Goal: Task Accomplishment & Management: Manage account settings

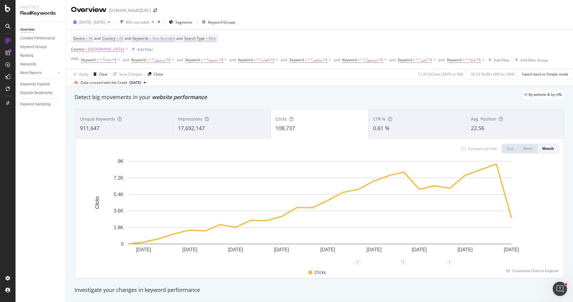
click at [105, 20] on span "2023 Jul. 1st - 2025 Oct. 10th" at bounding box center [92, 22] width 26 height 5
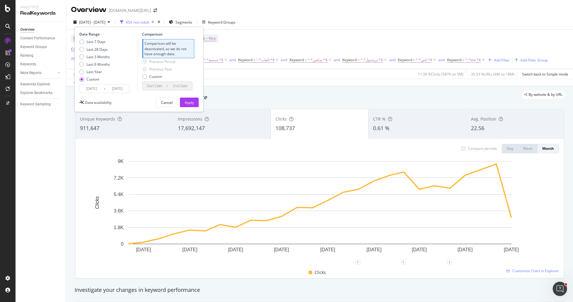
click at [94, 91] on input "2023/07/01" at bounding box center [92, 88] width 24 height 8
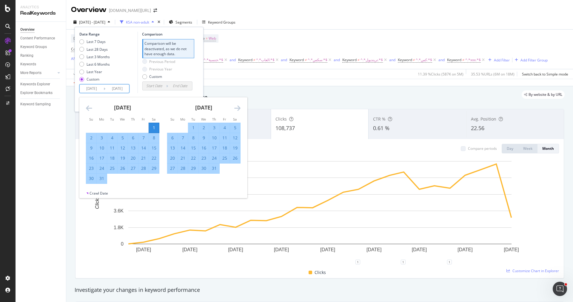
click at [242, 106] on div "August 2023 1 2 3 4 5 6 7 8 9 10 11 12 13 14 15 16 17 18 19 20 21 22 23 24 25 2…" at bounding box center [203, 135] width 81 height 76
click at [238, 106] on icon "Move forward to switch to the next month." at bounding box center [237, 107] width 6 height 7
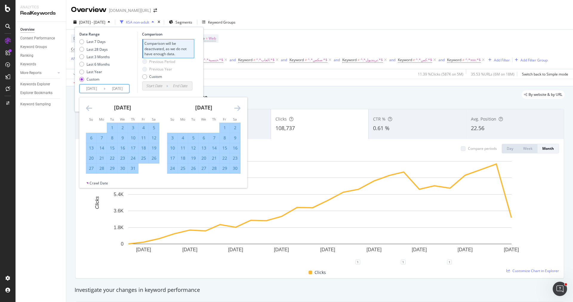
click at [238, 106] on icon "Move forward to switch to the next month." at bounding box center [237, 107] width 6 height 7
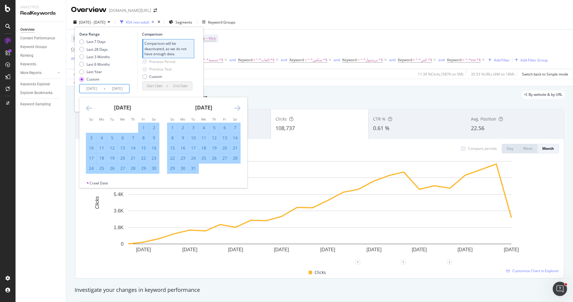
click at [238, 106] on icon "Move forward to switch to the next month." at bounding box center [237, 107] width 6 height 7
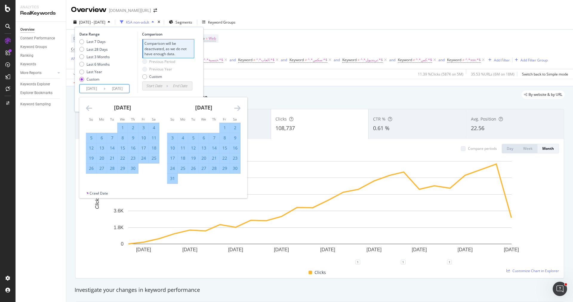
click at [238, 106] on icon "Move forward to switch to the next month." at bounding box center [237, 107] width 6 height 7
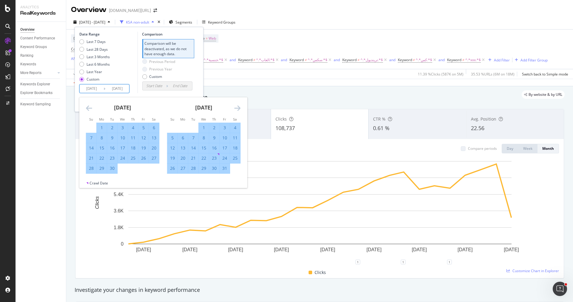
click at [238, 106] on icon "Move forward to switch to the next month." at bounding box center [237, 107] width 6 height 7
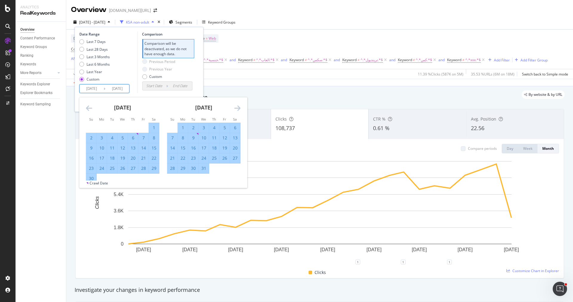
click at [238, 106] on icon "Move forward to switch to the next month." at bounding box center [237, 107] width 6 height 7
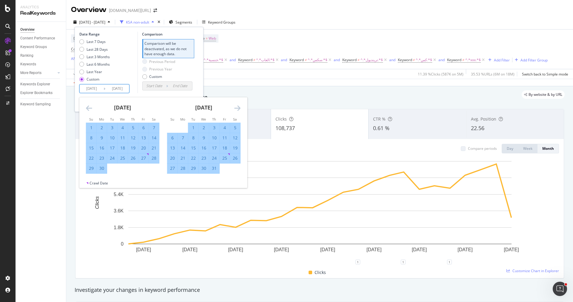
click at [238, 106] on icon "Move forward to switch to the next month." at bounding box center [237, 107] width 6 height 7
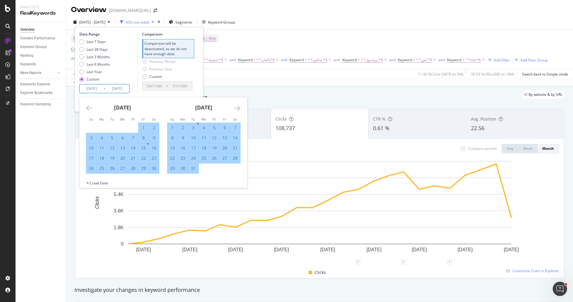
click at [238, 106] on icon "Move forward to switch to the next month." at bounding box center [237, 107] width 6 height 7
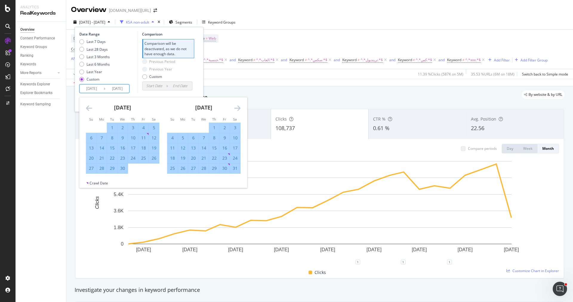
click at [238, 106] on icon "Move forward to switch to the next month." at bounding box center [237, 107] width 6 height 7
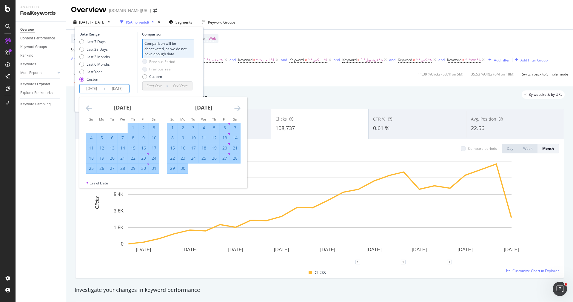
click at [238, 106] on icon "Move forward to switch to the next month." at bounding box center [237, 107] width 6 height 7
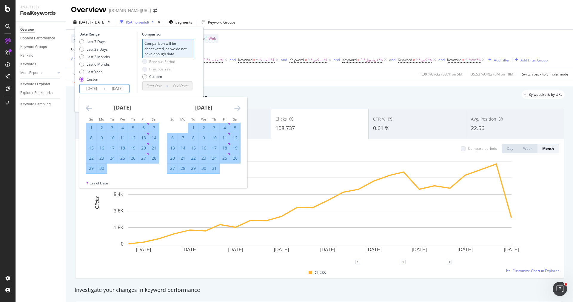
click at [238, 106] on icon "Move forward to switch to the next month." at bounding box center [237, 107] width 6 height 7
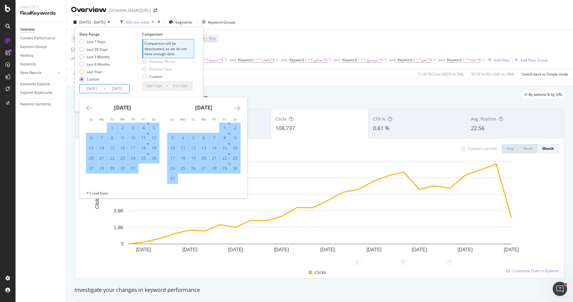
click at [238, 106] on icon "Move forward to switch to the next month." at bounding box center [237, 107] width 6 height 7
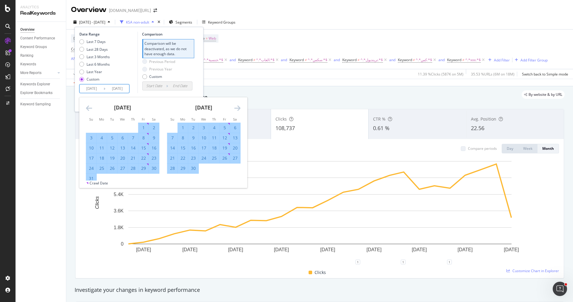
click at [238, 106] on icon "Move forward to switch to the next month." at bounding box center [237, 107] width 6 height 7
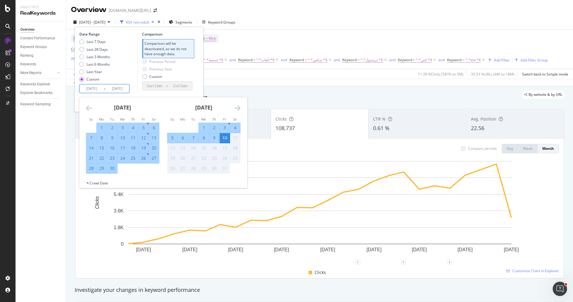
click at [113, 168] on div "30" at bounding box center [112, 168] width 10 height 6
type input "2025/09/30"
type input "2025/09/19"
type input "2025/09/29"
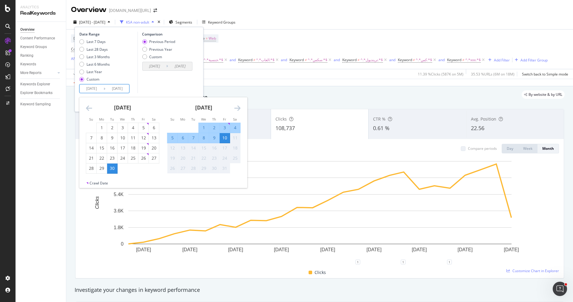
click at [114, 172] on div "30" at bounding box center [112, 168] width 10 height 10
type input "2025/09/30"
type input "2025/09/29"
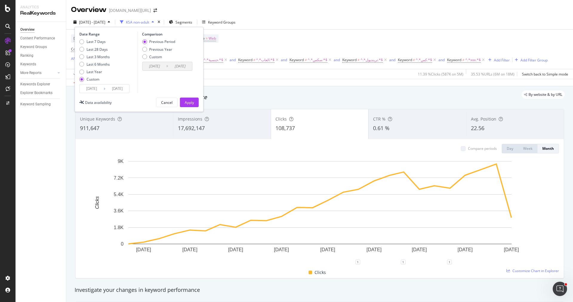
click at [104, 91] on icon at bounding box center [105, 89] width 2 height 6
click at [93, 87] on input "2025/09/30" at bounding box center [92, 88] width 24 height 8
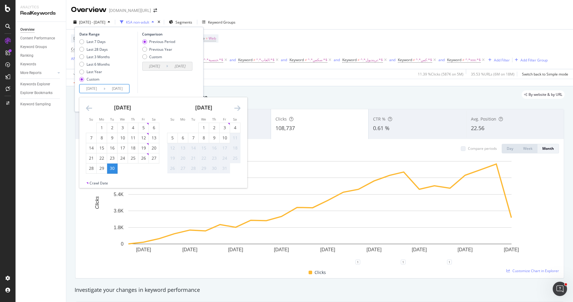
click at [92, 110] on icon "Move backward to switch to the previous month." at bounding box center [89, 107] width 6 height 7
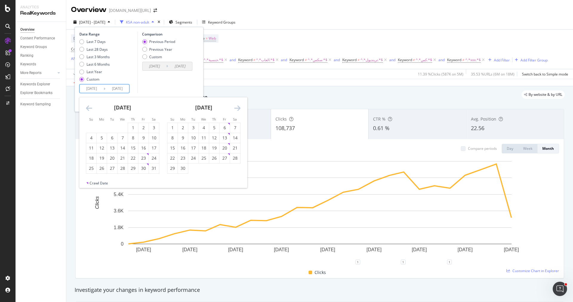
click at [92, 110] on icon "Move backward to switch to the previous month." at bounding box center [89, 107] width 6 height 7
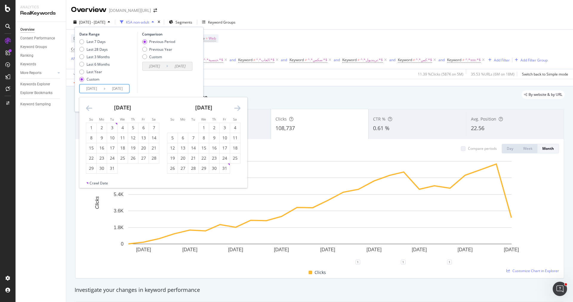
click at [92, 110] on icon "Move backward to switch to the previous month." at bounding box center [89, 107] width 6 height 7
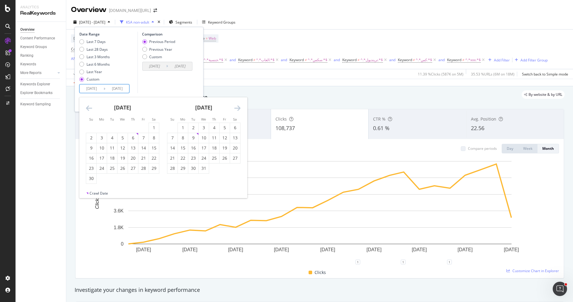
click at [92, 110] on icon "Move backward to switch to the previous month." at bounding box center [89, 107] width 6 height 7
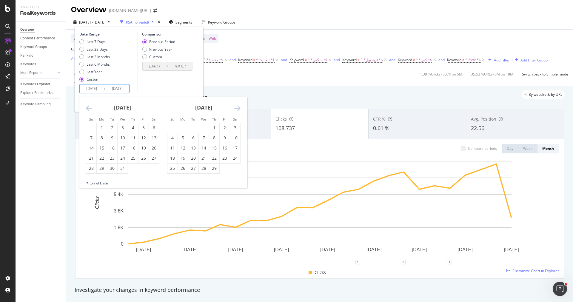
click at [92, 110] on icon "Move backward to switch to the previous month." at bounding box center [89, 107] width 6 height 7
click at [155, 167] on div "30" at bounding box center [154, 168] width 10 height 6
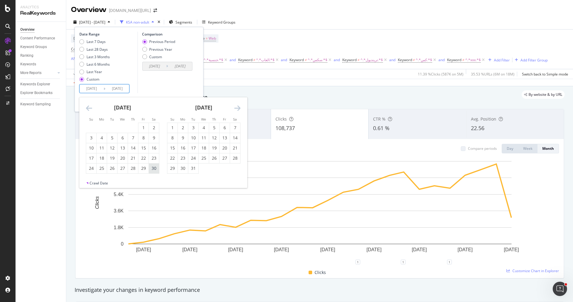
type input "2023/09/30"
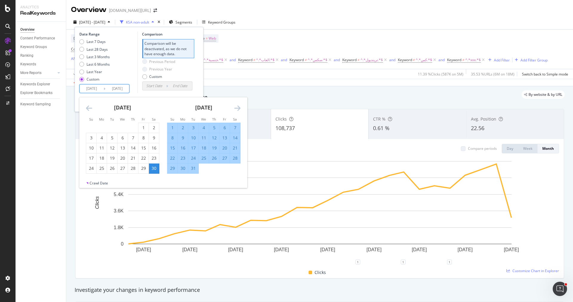
click at [192, 69] on div "Previous Period Previous Year Custom" at bounding box center [168, 70] width 52 height 22
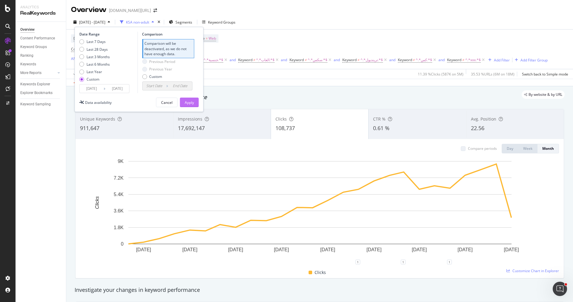
click at [191, 104] on div "Apply" at bounding box center [189, 102] width 9 height 5
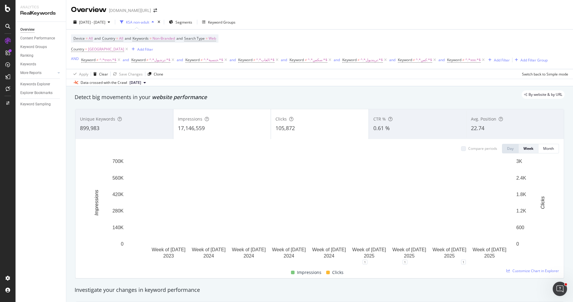
click at [231, 126] on div "17,146,559" at bounding box center [222, 128] width 89 height 8
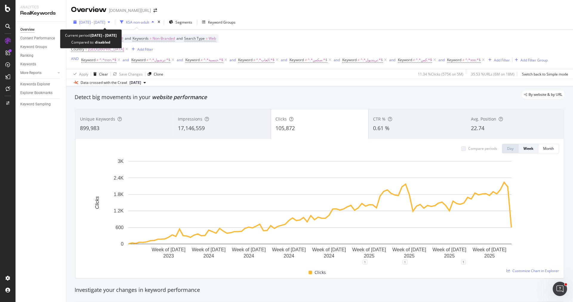
click at [105, 23] on span "2023 Sep. 30th - 2025 Sep. 30th" at bounding box center [92, 22] width 26 height 5
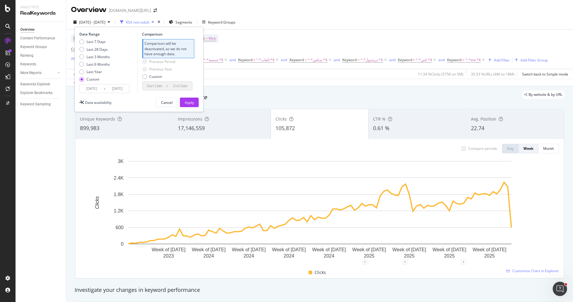
click at [94, 87] on input "2023/09/30" at bounding box center [92, 88] width 24 height 8
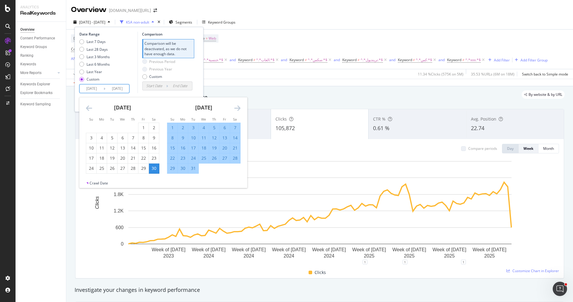
click at [176, 75] on div "Previous Period Previous Year Custom" at bounding box center [168, 70] width 52 height 22
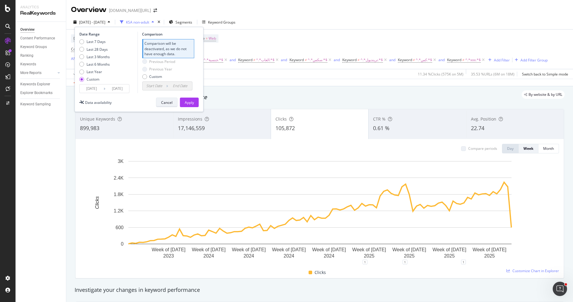
click at [174, 99] on button "Cancel" at bounding box center [166, 103] width 21 height 10
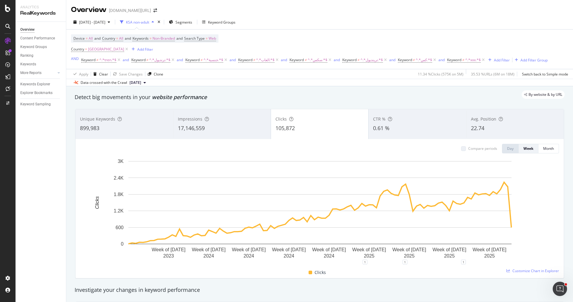
click at [94, 27] on div "2023 Sep. 30th - 2025 Sep. 30th KSA non-adult Segments Keyword Groups" at bounding box center [319, 23] width 507 height 12
click at [95, 23] on span "2023 Sep. 30th - 2025 Sep. 30th" at bounding box center [92, 22] width 26 height 5
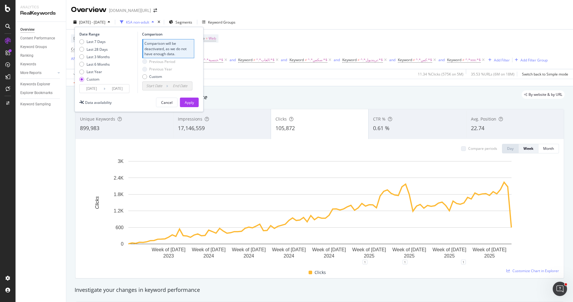
drag, startPoint x: 101, startPoint y: 62, endPoint x: 111, endPoint y: 64, distance: 10.5
click at [101, 62] on div "Last 6 Months" at bounding box center [98, 64] width 23 height 5
type input "[DATE]"
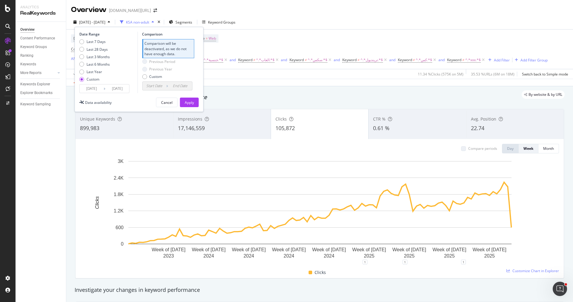
type input "[DATE]"
click at [194, 101] on button "Apply" at bounding box center [189, 103] width 19 height 10
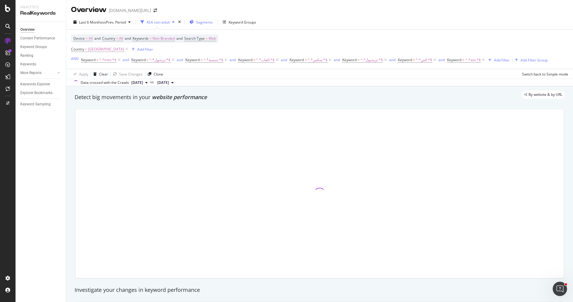
click at [202, 23] on span "Segments" at bounding box center [204, 22] width 17 height 5
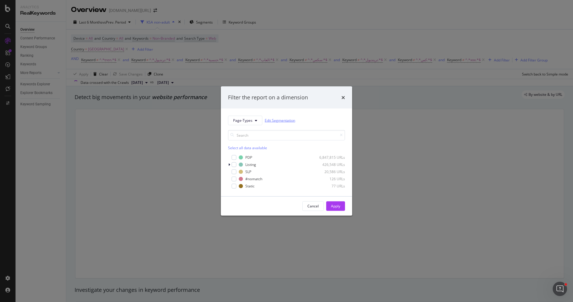
click at [272, 123] on link "Edit Segmentation" at bounding box center [280, 120] width 30 height 6
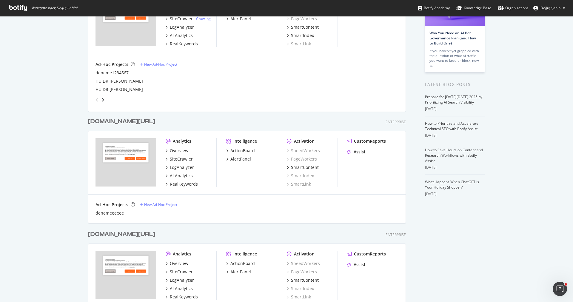
scroll to position [148, 0]
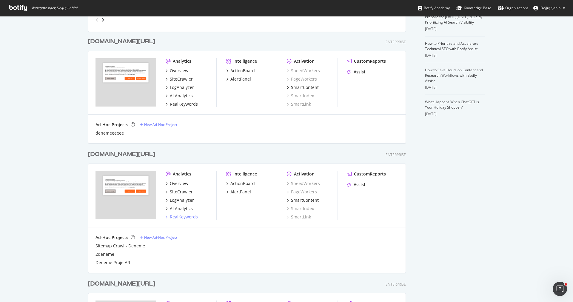
click at [189, 214] on div "RealKeywords" at bounding box center [184, 217] width 28 height 6
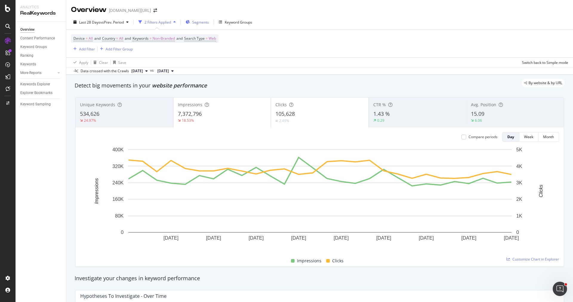
click at [189, 24] on div "Segments" at bounding box center [197, 22] width 23 height 9
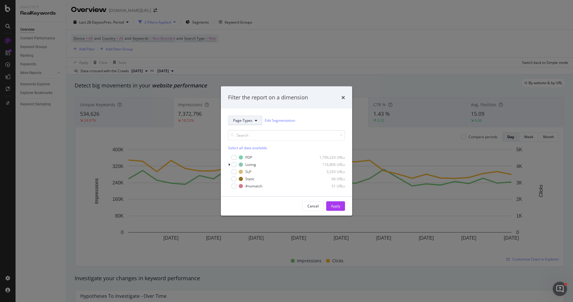
click at [252, 116] on button "Page-Types" at bounding box center [245, 120] width 34 height 10
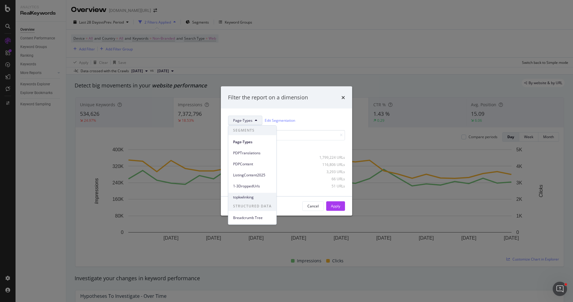
click at [255, 196] on span "topkwlinking" at bounding box center [252, 196] width 38 height 5
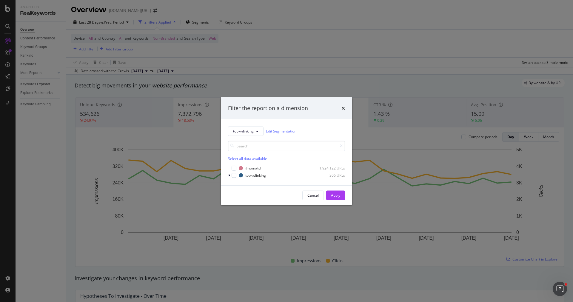
click at [226, 176] on div "topkwlinking Edit Segmentation Select all data available #nomatch 1,924,122 URL…" at bounding box center [286, 152] width 131 height 66
click at [228, 176] on div "topkwlinking Edit Segmentation Select all data available #nomatch 1,924,122 URL…" at bounding box center [286, 152] width 131 height 66
click at [229, 176] on icon "modal" at bounding box center [229, 175] width 2 height 4
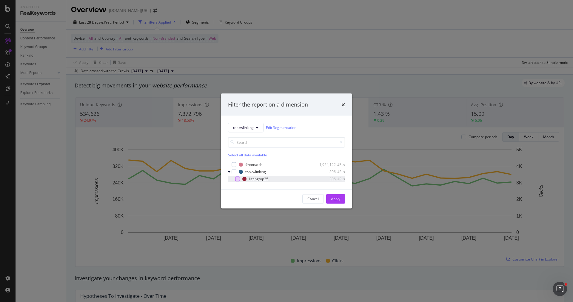
click at [237, 178] on div "modal" at bounding box center [237, 178] width 5 height 5
click at [343, 196] on button "Apply" at bounding box center [335, 199] width 19 height 10
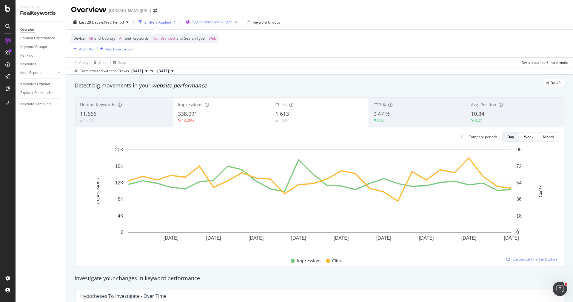
click at [222, 23] on span "Segment: topkwlinking/*" at bounding box center [212, 21] width 40 height 5
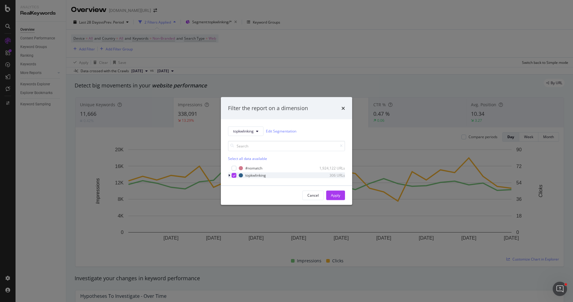
click at [229, 174] on icon "modal" at bounding box center [229, 175] width 2 height 4
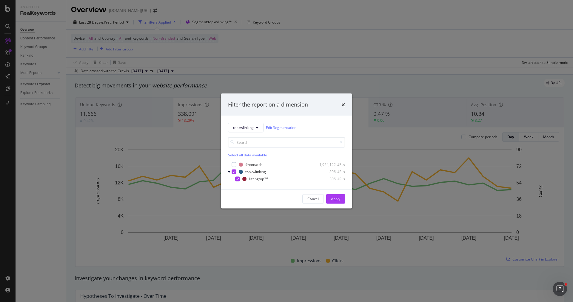
click at [285, 41] on div "Filter the report on a dimension topkwlinking Edit Segmentation Select all data…" at bounding box center [286, 151] width 573 height 302
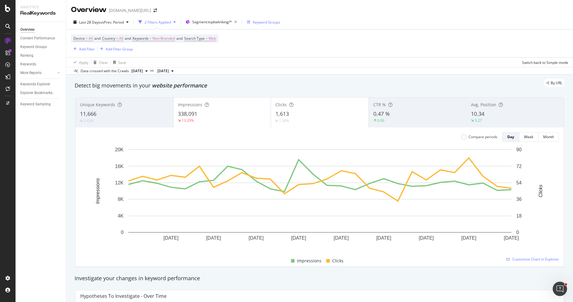
click at [271, 24] on div "Keyword Groups" at bounding box center [266, 22] width 27 height 5
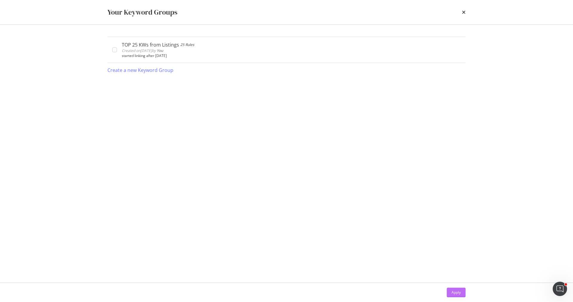
click at [456, 294] on div "Apply" at bounding box center [455, 292] width 9 height 5
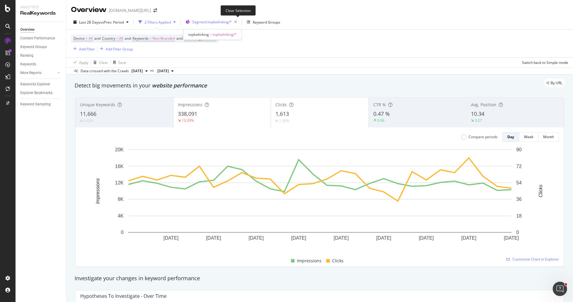
click at [219, 19] on span "Segment: topkwlinking/*" at bounding box center [212, 21] width 40 height 5
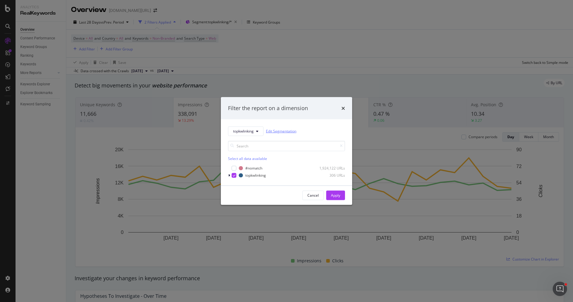
click at [277, 131] on link "Edit Segmentation" at bounding box center [281, 131] width 30 height 6
click at [342, 109] on icon "times" at bounding box center [343, 108] width 4 height 5
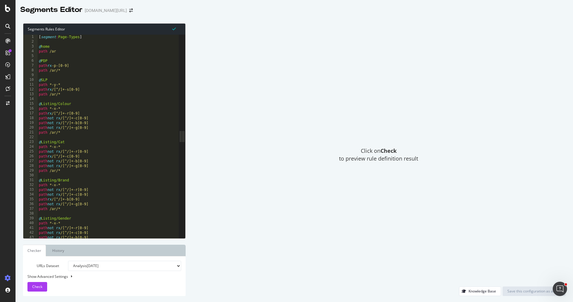
type textarea "path /ar/*"
click at [155, 171] on div "[ segment : Page-Types ] @ home path /ar @ PDP path rx -p-[0-9] path /ar/* @ SL…" at bounding box center [228, 142] width 380 height 214
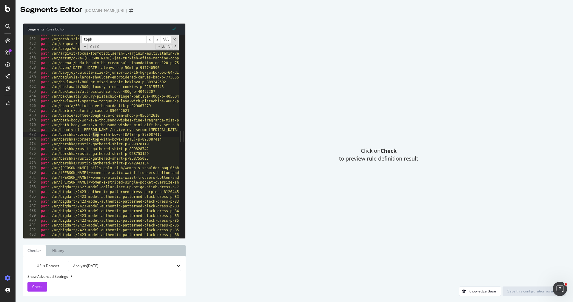
scroll to position [9570, 0]
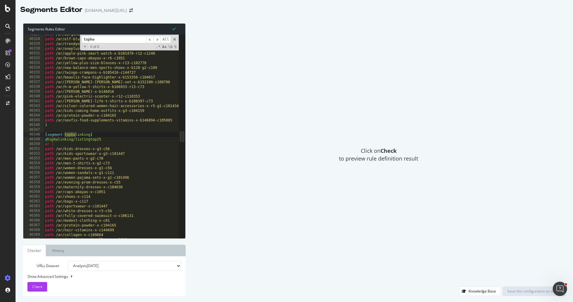
type input "topkw"
click at [74, 138] on div "path /ar/burgundy-women-steel-bracelets-x-r19-g1-c106321 path /ar/elf-blushes-x…" at bounding box center [234, 139] width 380 height 214
type textarea "@topkwlinking/26seplistingtop25"
click at [97, 39] on input "topkw" at bounding box center [113, 39] width 65 height 7
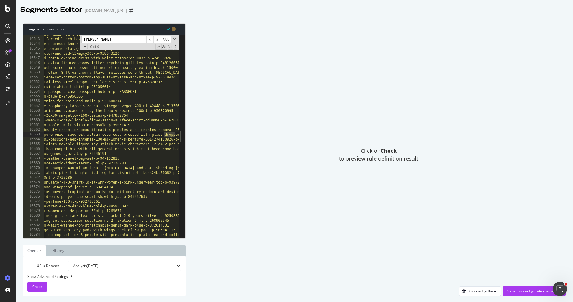
scroll to position [0, 81]
type input "drop"
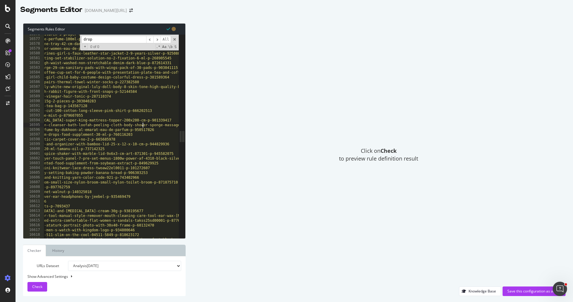
click at [142, 123] on div "path /ar/melodi-scarf/brown-hijab-children-s-prayer-cap-scarf-shawl-hijab-p-843…" at bounding box center [155, 139] width 380 height 214
type textarea "path /ar/arvale/magic-moist-dead-skin-cleanser-bath-loofah-peeling-cloth-body-s…"
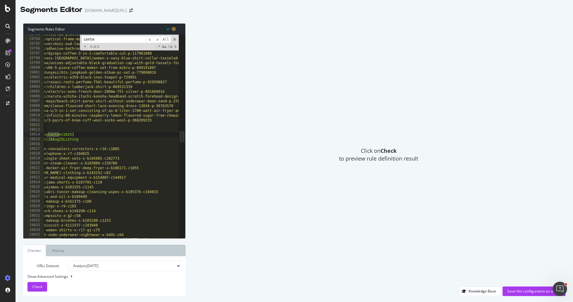
scroll to position [0, 31]
type input "content"
click at [109, 163] on div "path /ar/tbmplastik/tbm-plastic-curly-mat-non-slip-base-carpet-runner-door-fron…" at bounding box center [203, 139] width 380 height 214
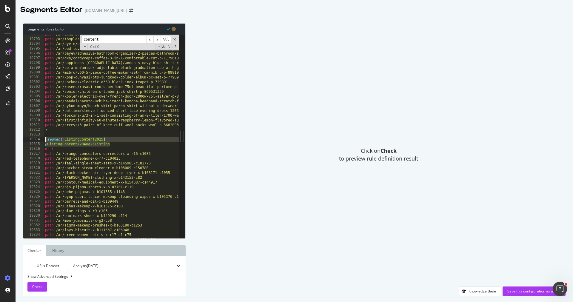
drag, startPoint x: 119, startPoint y: 146, endPoint x: 34, endPoint y: 140, distance: 85.8
click at [34, 139] on div "path /ar/arvale/magic-moist-dead-skin-cleanser-bath-loofah-peeling-cloth-body-s…" at bounding box center [100, 136] width 155 height 203
type textarea "[segment:ListingContent2025] @ListingContent/28Aug25Listing"
click at [97, 148] on div "path /ar/almufarrej/plastic-toilet-seat-p-924750160 path /ar/tbmplastik/tbm-pla…" at bounding box center [234, 139] width 380 height 214
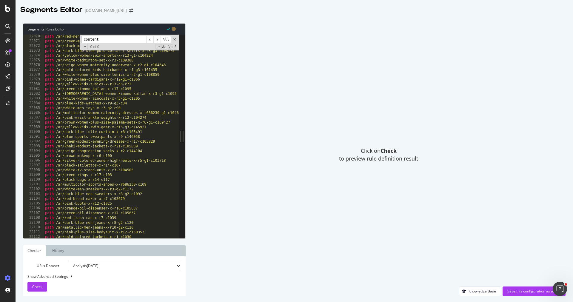
scroll to position [4663, 0]
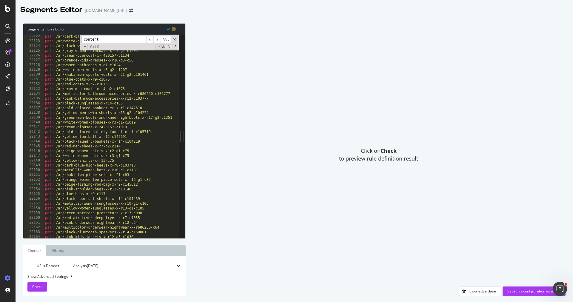
click at [104, 41] on input "content" at bounding box center [113, 39] width 65 height 7
type input "content"
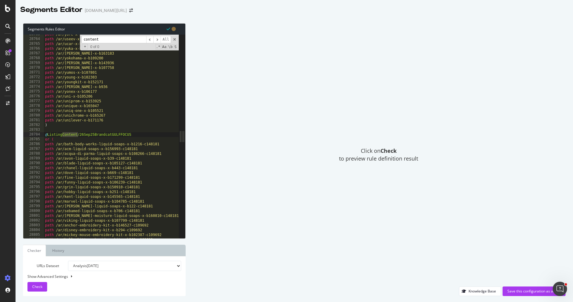
scroll to position [6062, 0]
click at [55, 131] on div "path /ar/yore-x-b160174 path /ar/useev-x-b165215 path /ar/ucar-x-b103246 path /…" at bounding box center [234, 139] width 380 height 214
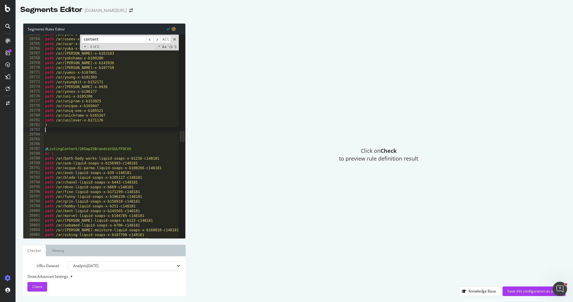
click at [61, 128] on div "path /ar/yore-x-b160174 path /ar/useev-x-b165215 path /ar/ucar-x-b103246 path /…" at bounding box center [234, 139] width 380 height 214
click at [58, 137] on div "path /ar/yore-x-b160174 path /ar/useev-x-b165215 path /ar/ucar-x-b103246 path /…" at bounding box center [234, 139] width 380 height 214
click at [57, 132] on div "path /ar/yore-x-b160174 path /ar/useev-x-b165215 path /ar/ucar-x-b103246 path /…" at bounding box center [234, 139] width 380 height 214
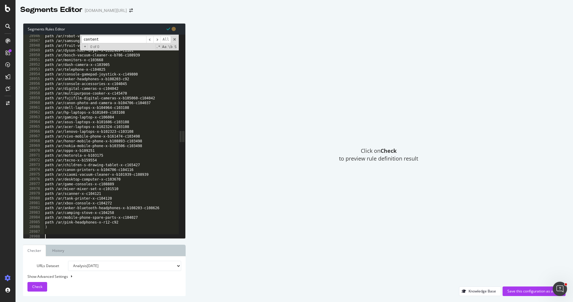
scroll to position [6074, 0]
click at [172, 38] on span at bounding box center [174, 39] width 4 height 4
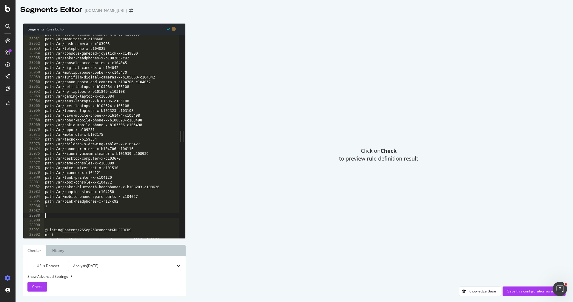
click at [129, 216] on div "path /ar/bosch-vacuum-cleaner-x-b786-c108939 path /ar/monitors-x-c103668 path /…" at bounding box center [234, 139] width 380 height 214
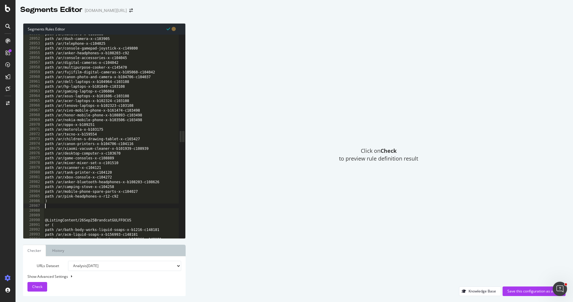
type textarea ")"
click at [108, 208] on div "path /ar/monitors-x-c103668 path /ar/dash-camera-x-c103905 path /ar/telephone-x…" at bounding box center [234, 139] width 380 height 214
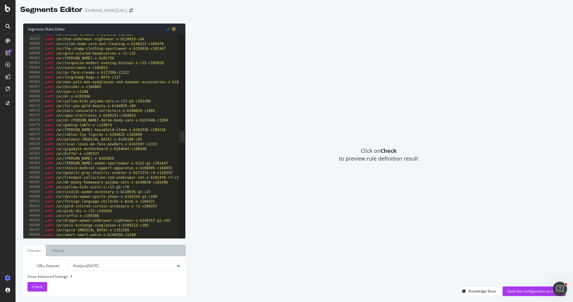
scroll to position [0, 0]
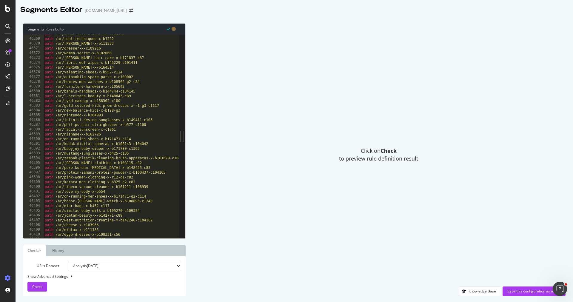
click at [171, 148] on div "path /ar/ulker-cake-x-b107902-c105470 path /ar/real-techniques-x-b1222 path /ar…" at bounding box center [234, 139] width 380 height 214
type textarea "path /ar/babyjoy-baby-diaper-x-b171780-c1363"
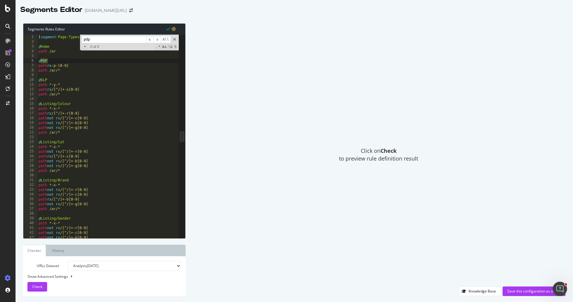
type input "pdp"
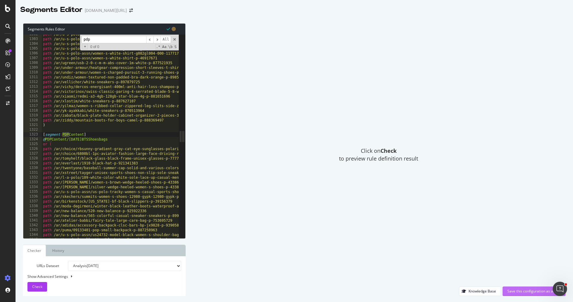
click at [534, 291] on div "Save this configuration as active" at bounding box center [533, 290] width 53 height 5
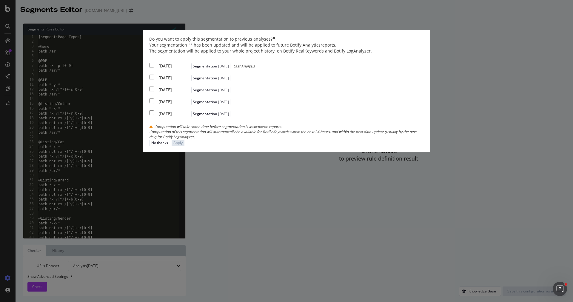
click at [190, 69] on div "[DATE]" at bounding box center [173, 66] width 31 height 6
click at [199, 139] on div "Your segmentation " " has been updated and will be applied to future Botify Ana…" at bounding box center [286, 90] width 274 height 97
click at [190, 93] on div "2025 Sep. 19th" at bounding box center [173, 90] width 31 height 6
click at [200, 139] on div "Your segmentation " " has been updated and will be applied to future Botify Ana…" at bounding box center [286, 90] width 274 height 97
click at [190, 81] on div "2025 Sep. 26th" at bounding box center [173, 78] width 31 height 6
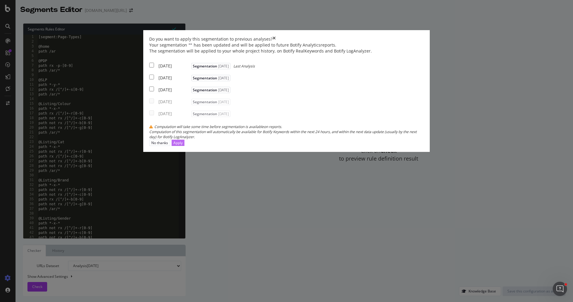
click at [183, 145] on div "Apply" at bounding box center [177, 142] width 9 height 5
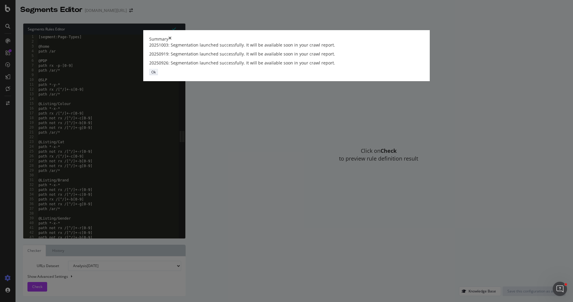
click at [156, 75] on div "Ok" at bounding box center [153, 72] width 4 height 5
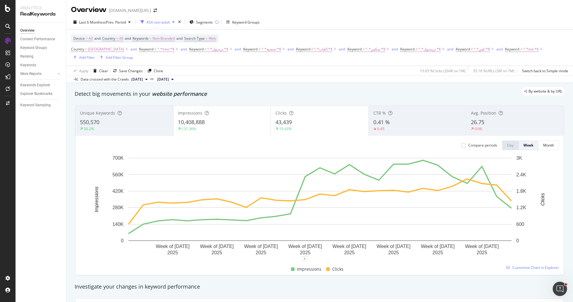
click at [197, 117] on div "Impressions 10,408,888 131.36%" at bounding box center [222, 120] width 98 height 27
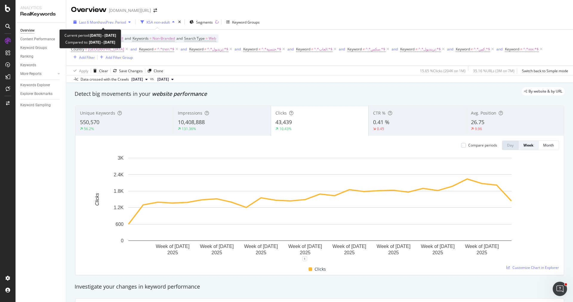
click at [118, 21] on span "vs Prev. Period" at bounding box center [114, 22] width 24 height 5
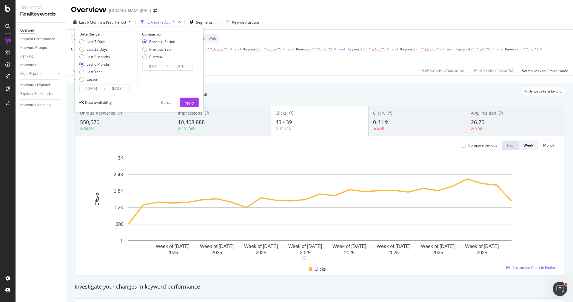
click at [94, 91] on input "[DATE]" at bounding box center [92, 88] width 24 height 8
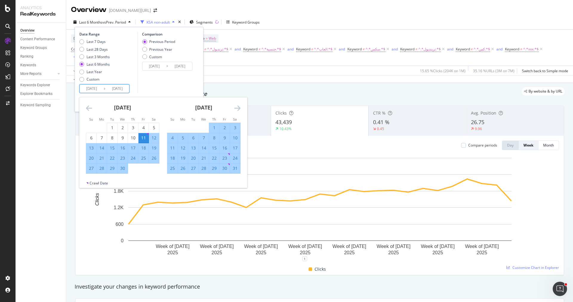
click at [235, 107] on icon "Move forward to switch to the next month." at bounding box center [237, 107] width 6 height 7
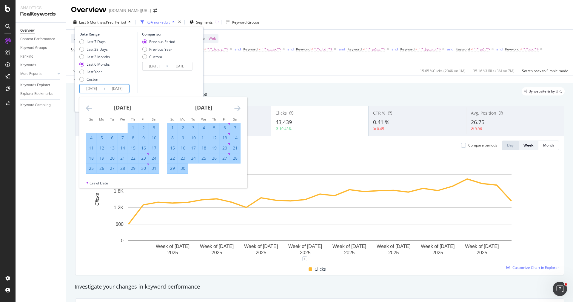
click at [235, 107] on icon "Move forward to switch to the next month." at bounding box center [237, 107] width 6 height 7
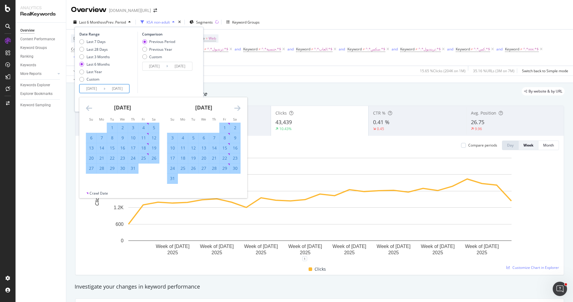
click at [235, 107] on icon "Move forward to switch to the next month." at bounding box center [237, 107] width 6 height 7
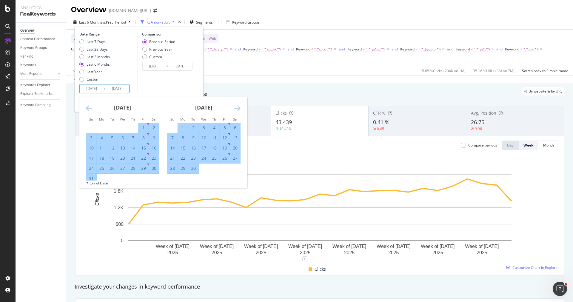
click at [235, 107] on icon "Move forward to switch to the next month." at bounding box center [237, 107] width 6 height 7
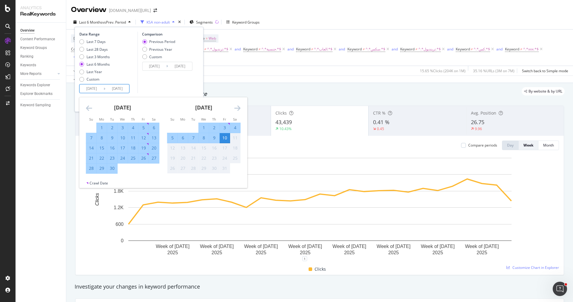
click at [235, 107] on icon "Move forward to switch to the next month." at bounding box center [237, 107] width 6 height 7
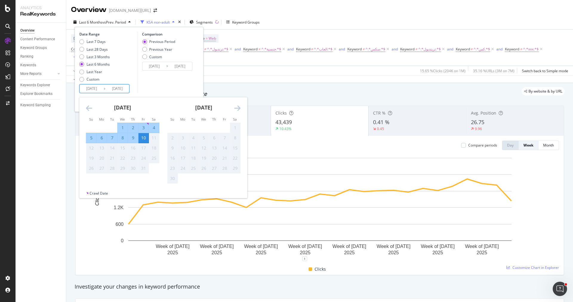
click at [87, 106] on icon "Move backward to switch to the previous month." at bounding box center [89, 107] width 6 height 7
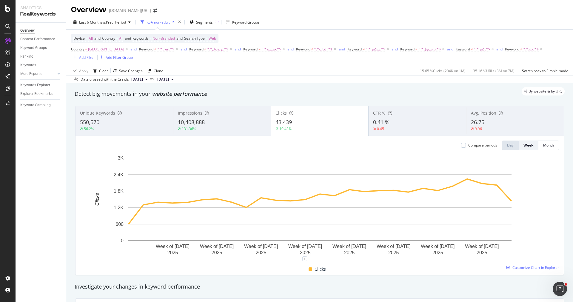
click at [250, 78] on div "Data crossed with the Crawls [DATE] vs [DATE]" at bounding box center [319, 78] width 507 height 7
